Goal: Book appointment/travel/reservation

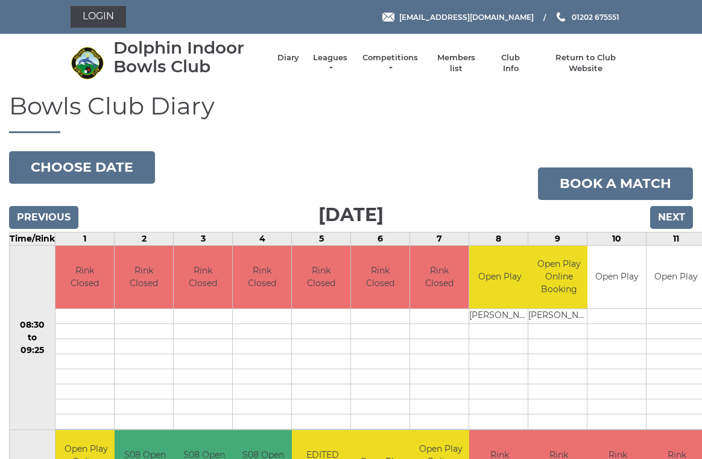
click at [678, 216] on input "Next" at bounding box center [671, 217] width 43 height 23
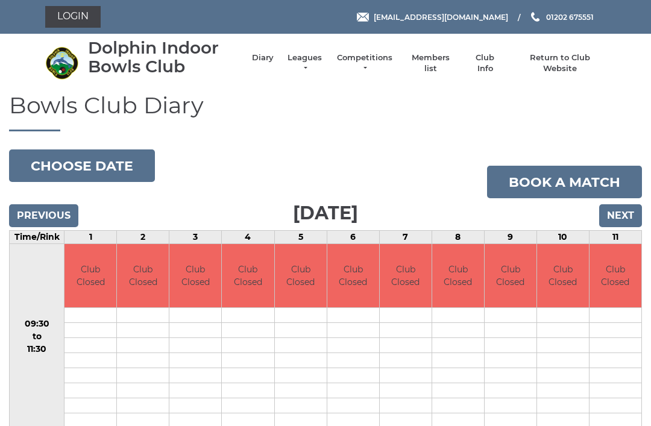
click at [627, 207] on input "Next" at bounding box center [620, 215] width 43 height 23
click at [632, 215] on input "Next" at bounding box center [620, 215] width 43 height 23
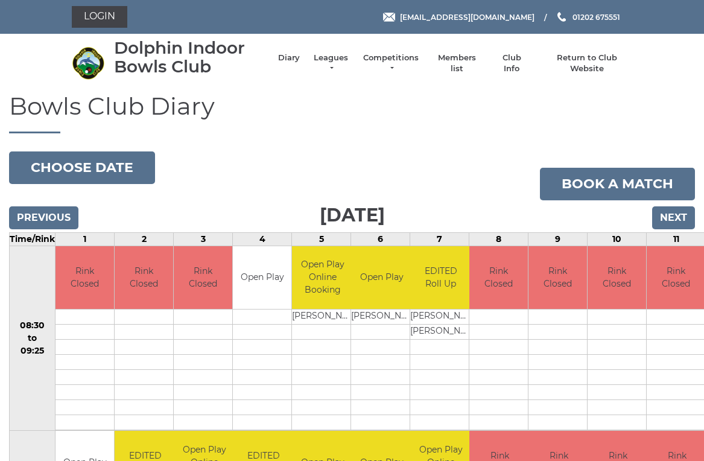
click at [680, 212] on input "Next" at bounding box center [673, 217] width 43 height 23
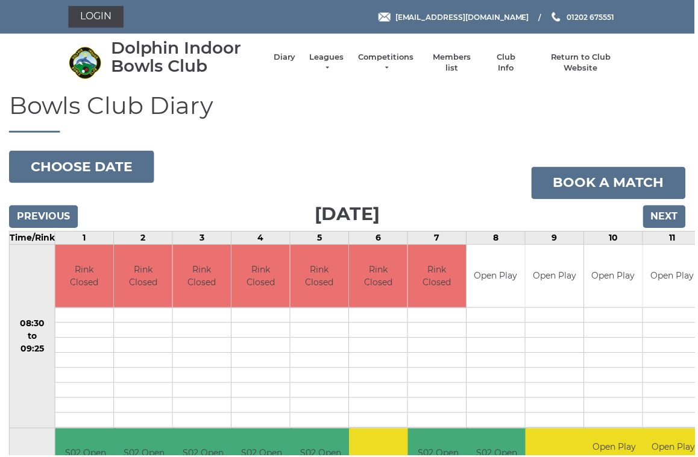
click at [680, 210] on input "Next" at bounding box center [667, 217] width 43 height 23
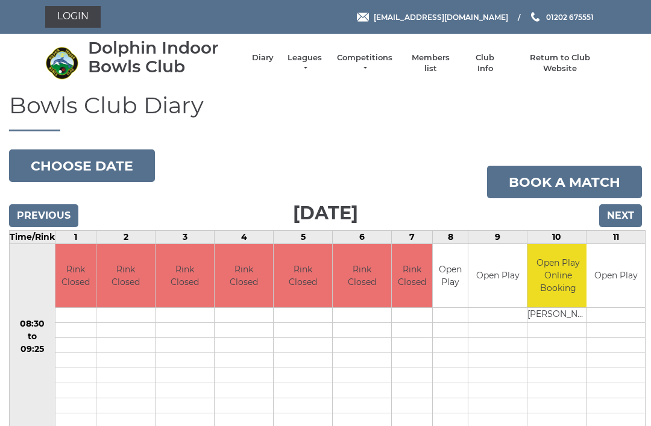
click at [629, 219] on input "Next" at bounding box center [620, 215] width 43 height 23
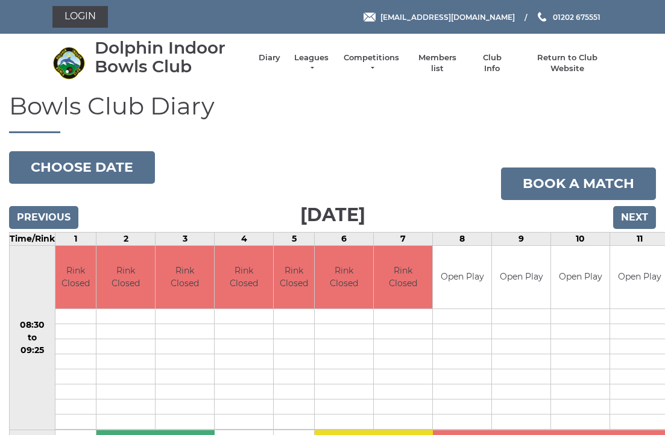
click at [58, 210] on input "Previous" at bounding box center [43, 217] width 69 height 23
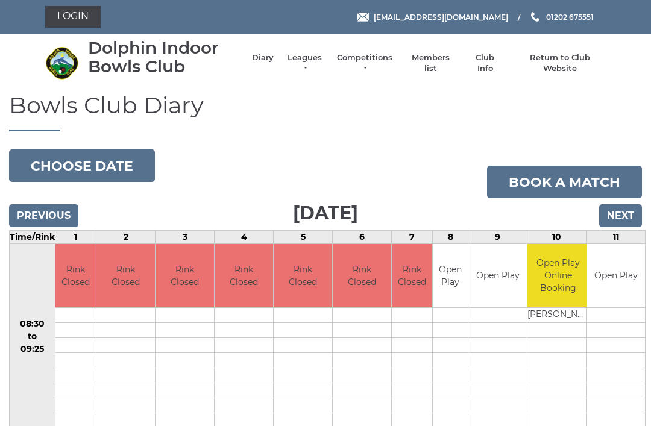
click at [628, 209] on input "Next" at bounding box center [620, 215] width 43 height 23
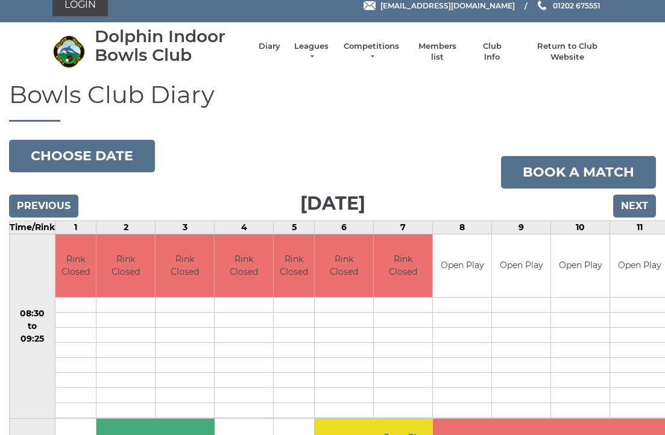
scroll to position [9, 0]
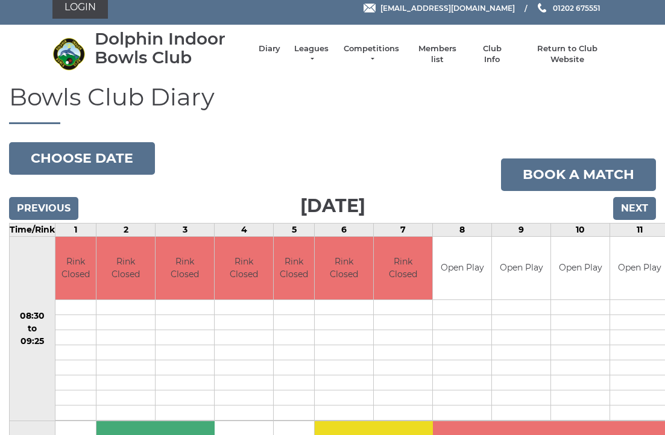
click at [641, 207] on input "Next" at bounding box center [634, 208] width 43 height 23
